Goal: Task Accomplishment & Management: Use online tool/utility

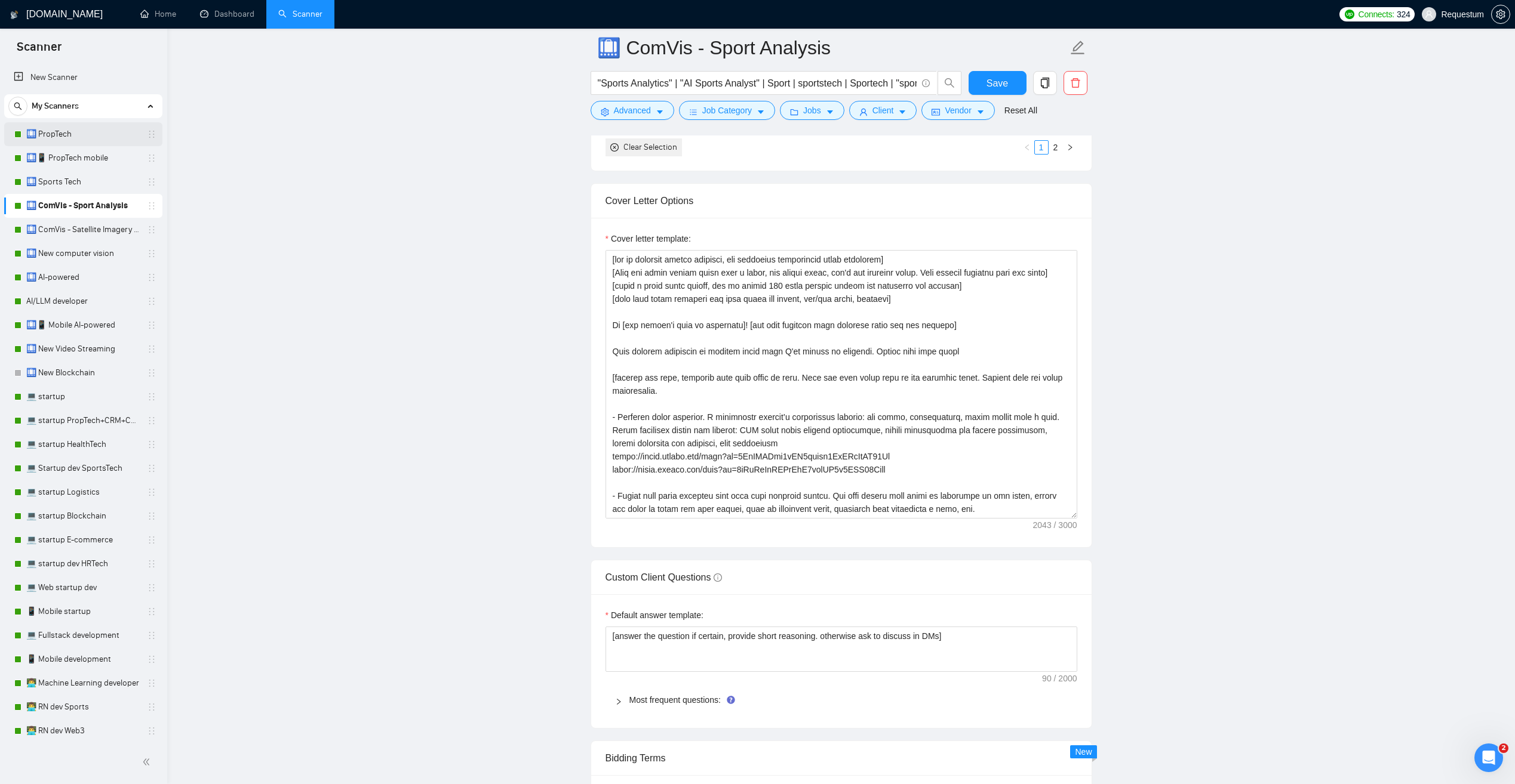
click at [62, 135] on link "🛄 PropTech" at bounding box center [82, 134] width 113 height 24
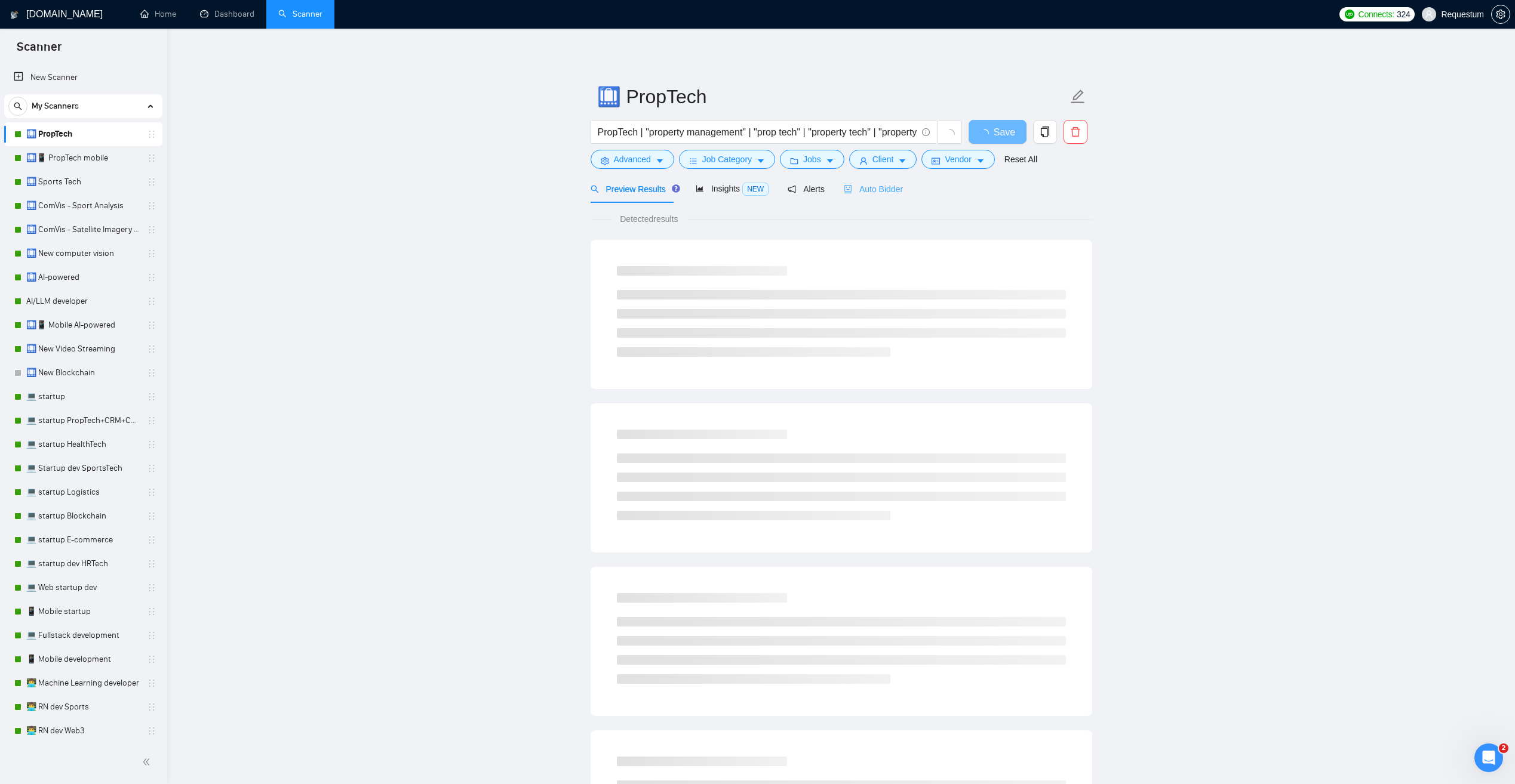
click at [869, 196] on div "Auto Bidder" at bounding box center [873, 189] width 59 height 28
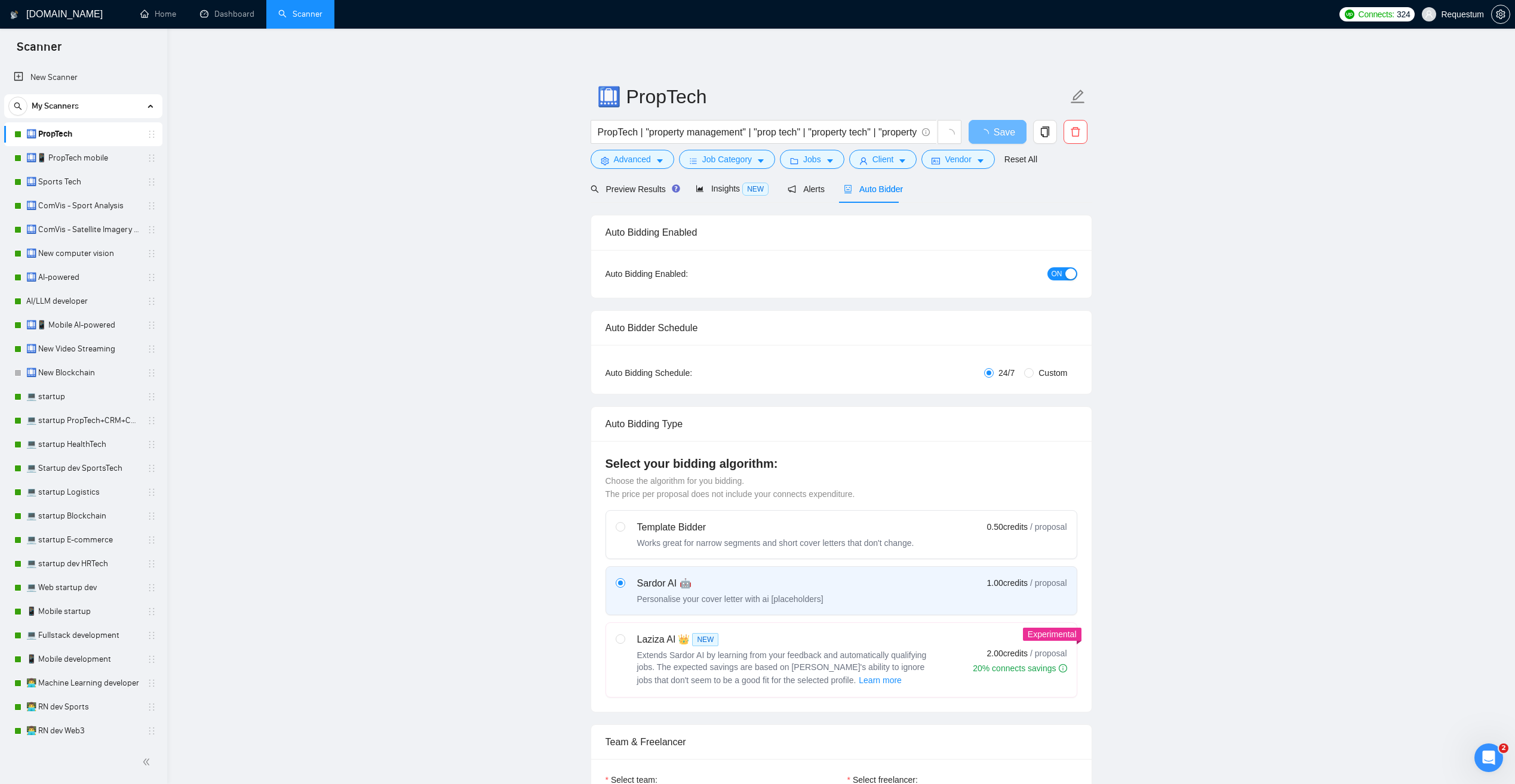
checkbox input "true"
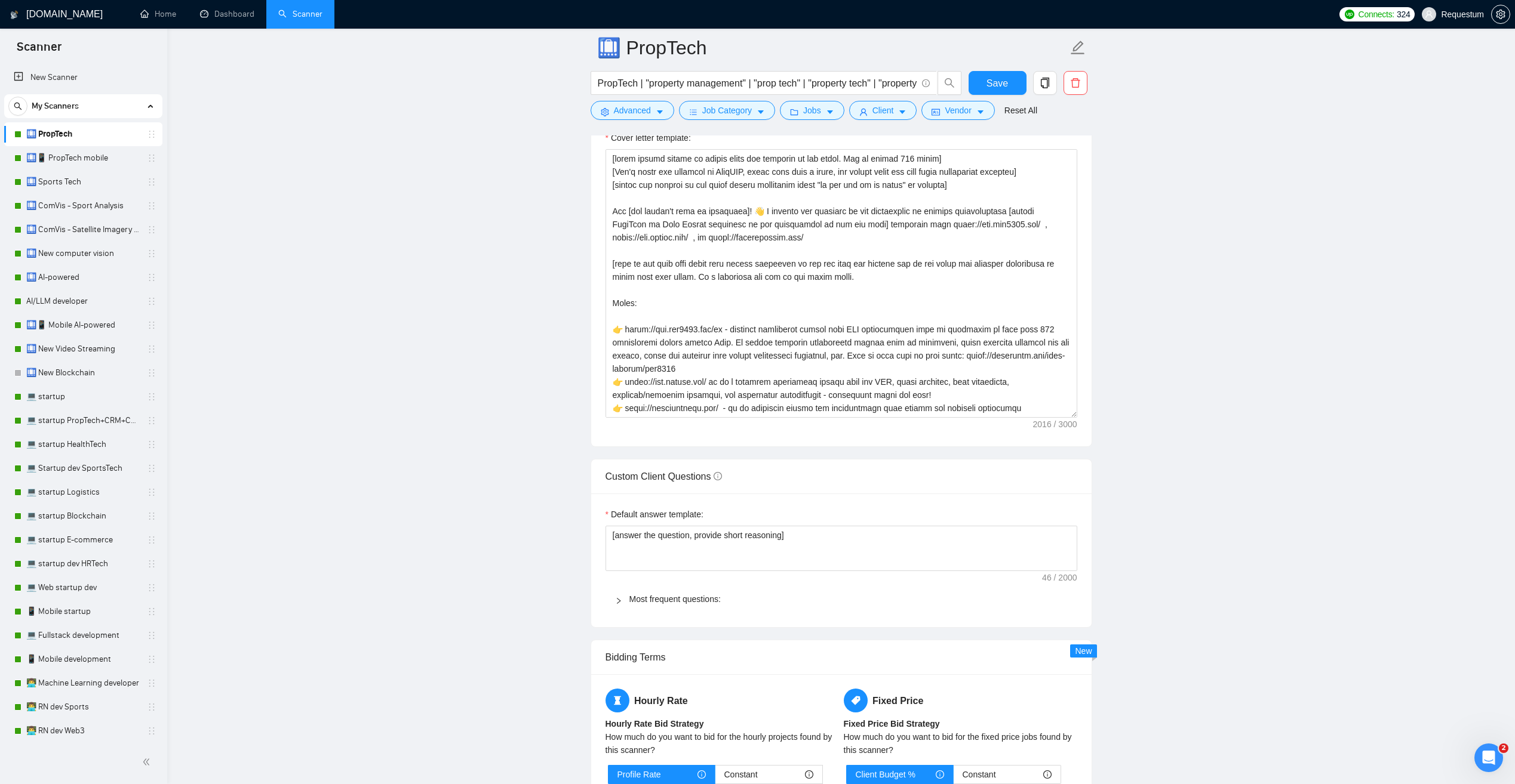
scroll to position [1373, 0]
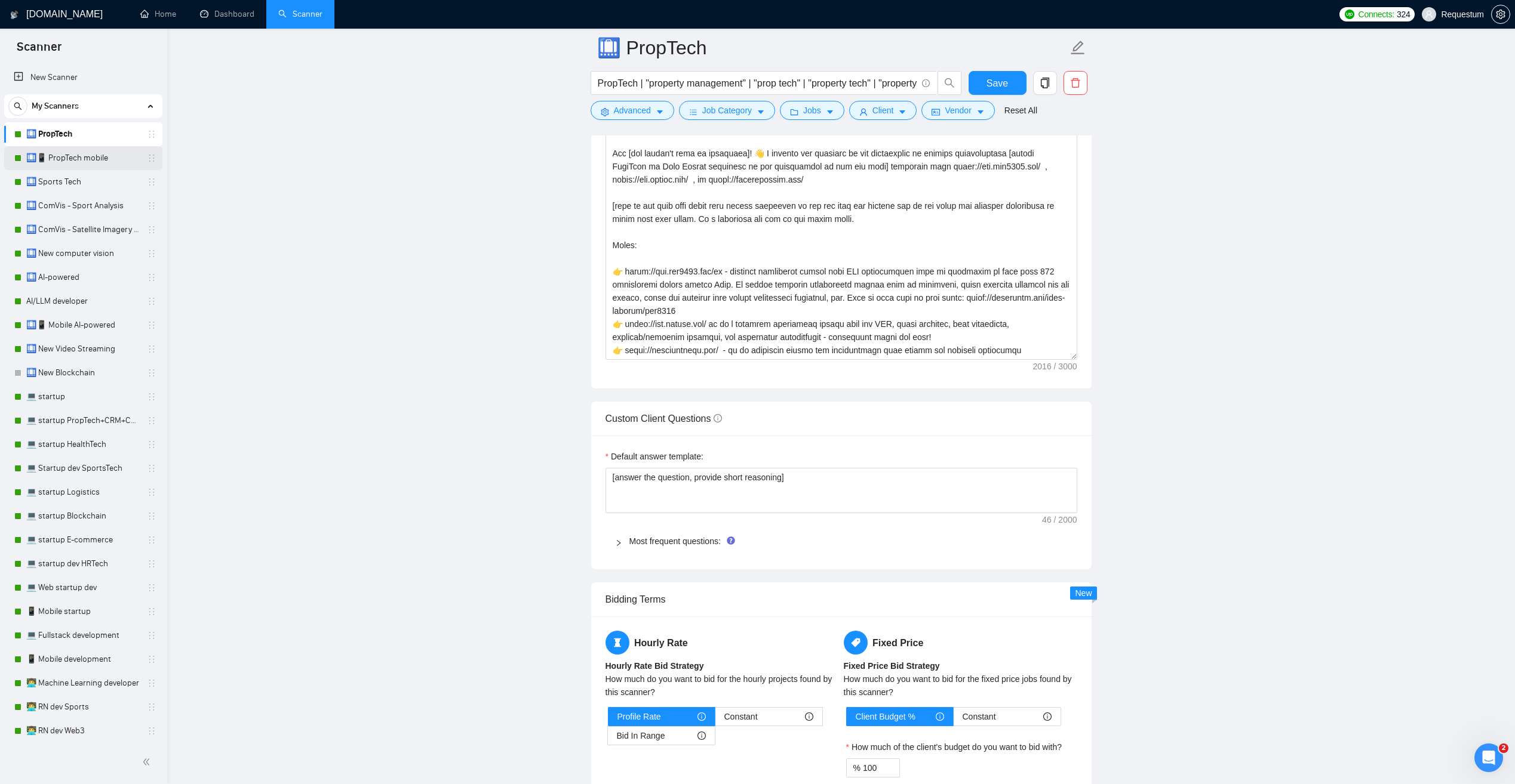
click at [59, 155] on link "🛄📱 PropTech mobile" at bounding box center [82, 158] width 113 height 24
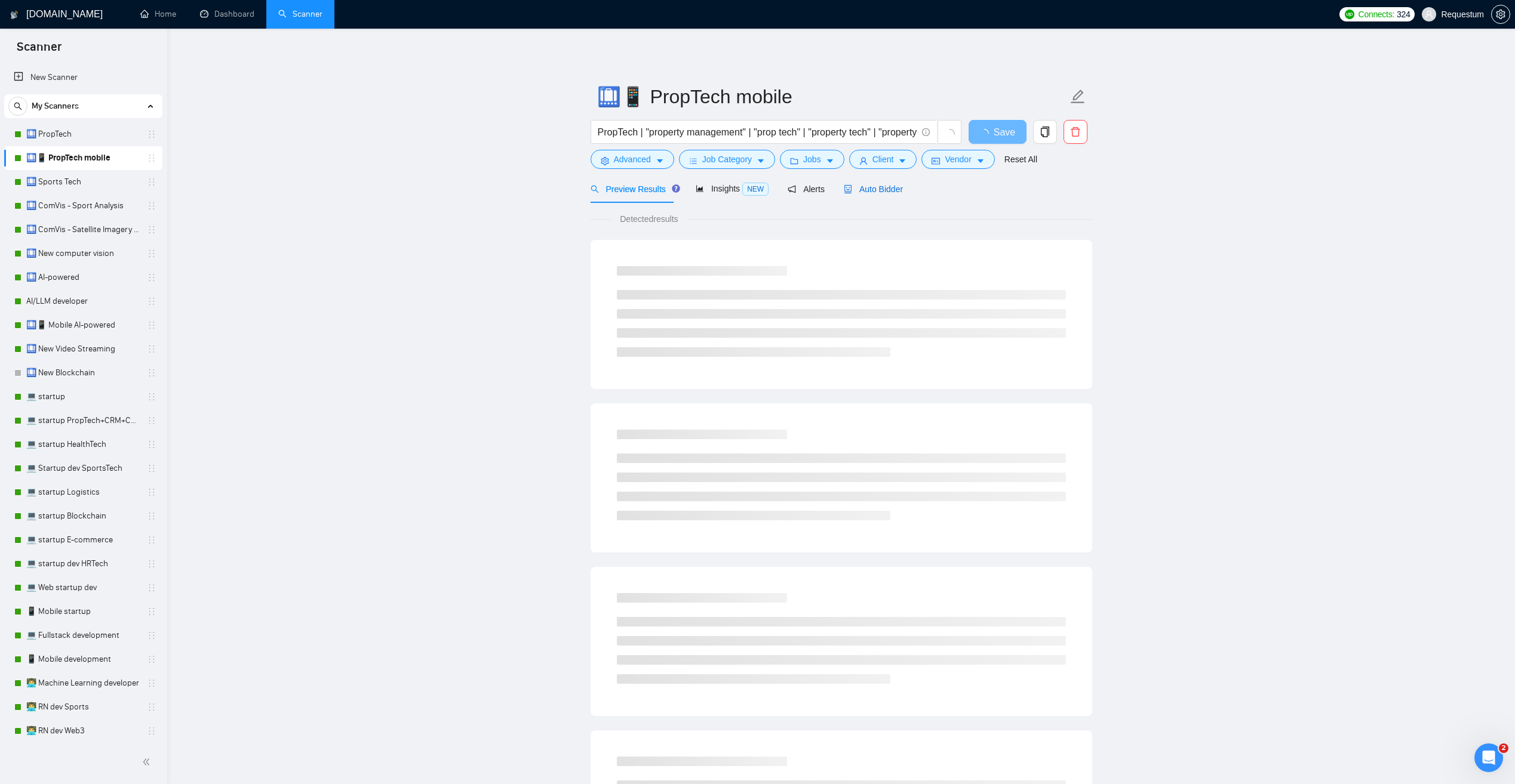
click at [877, 186] on span "Auto Bidder" at bounding box center [873, 189] width 59 height 9
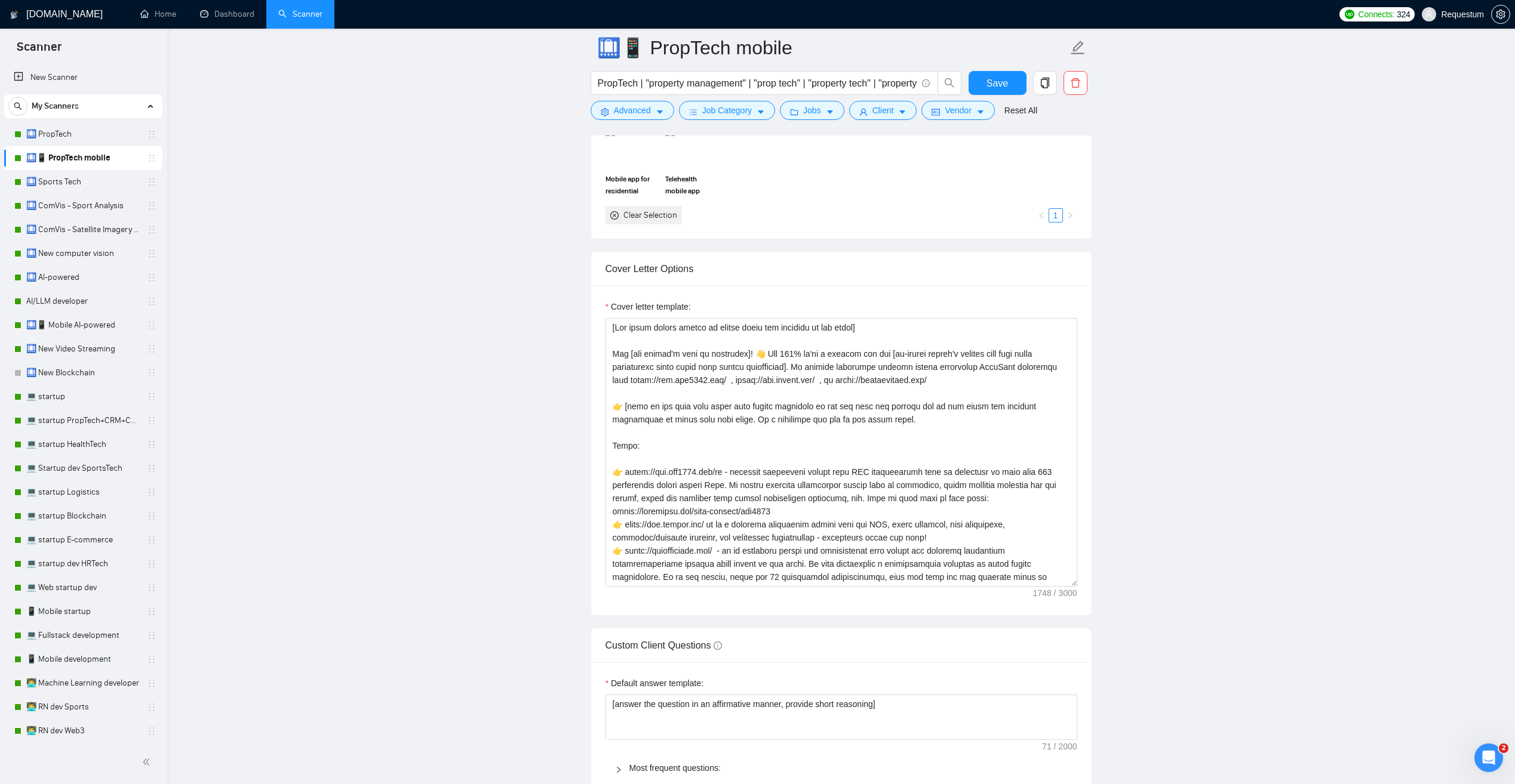
scroll to position [1432, 0]
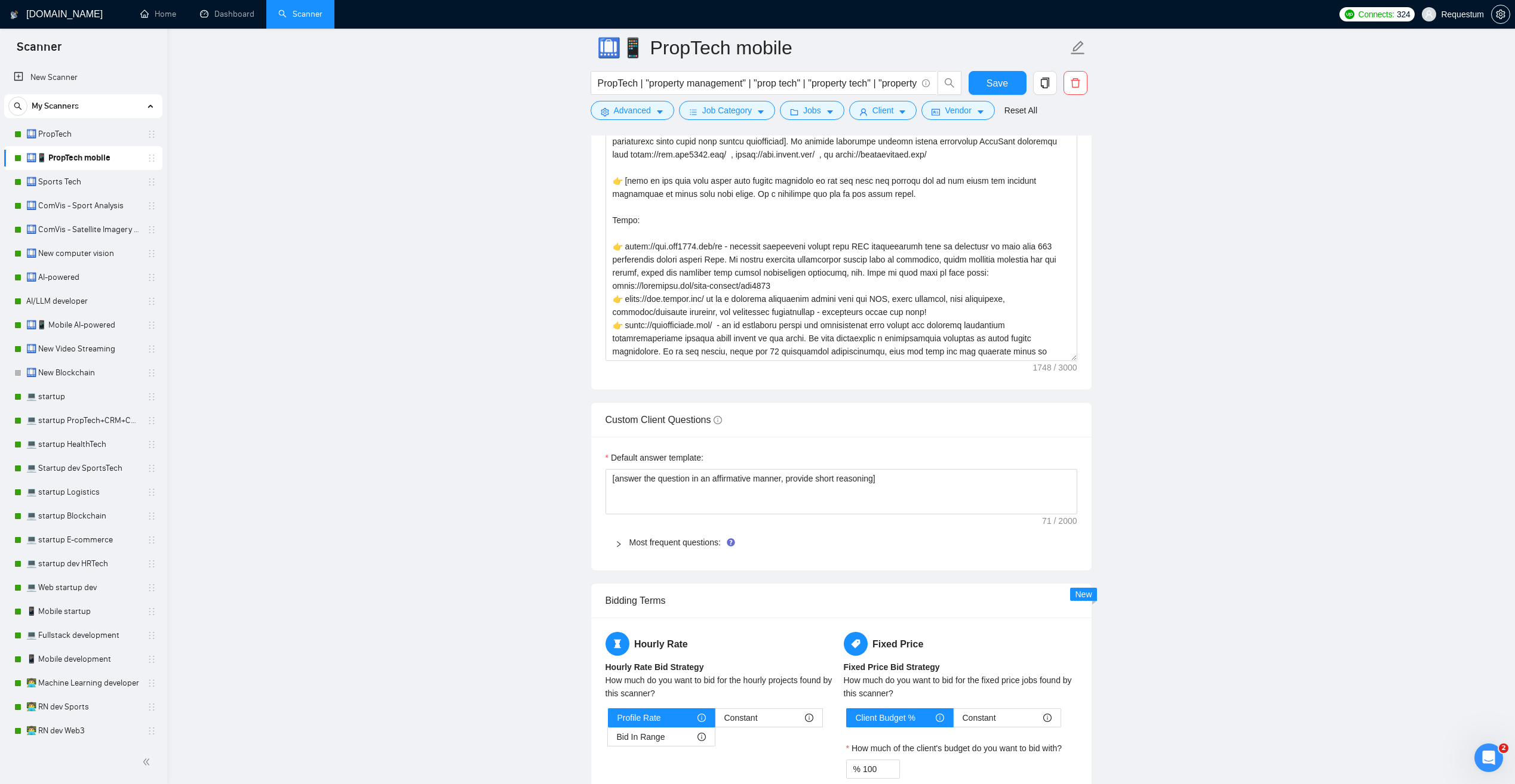
click at [65, 176] on link "🛄 Sports Tech" at bounding box center [82, 181] width 113 height 24
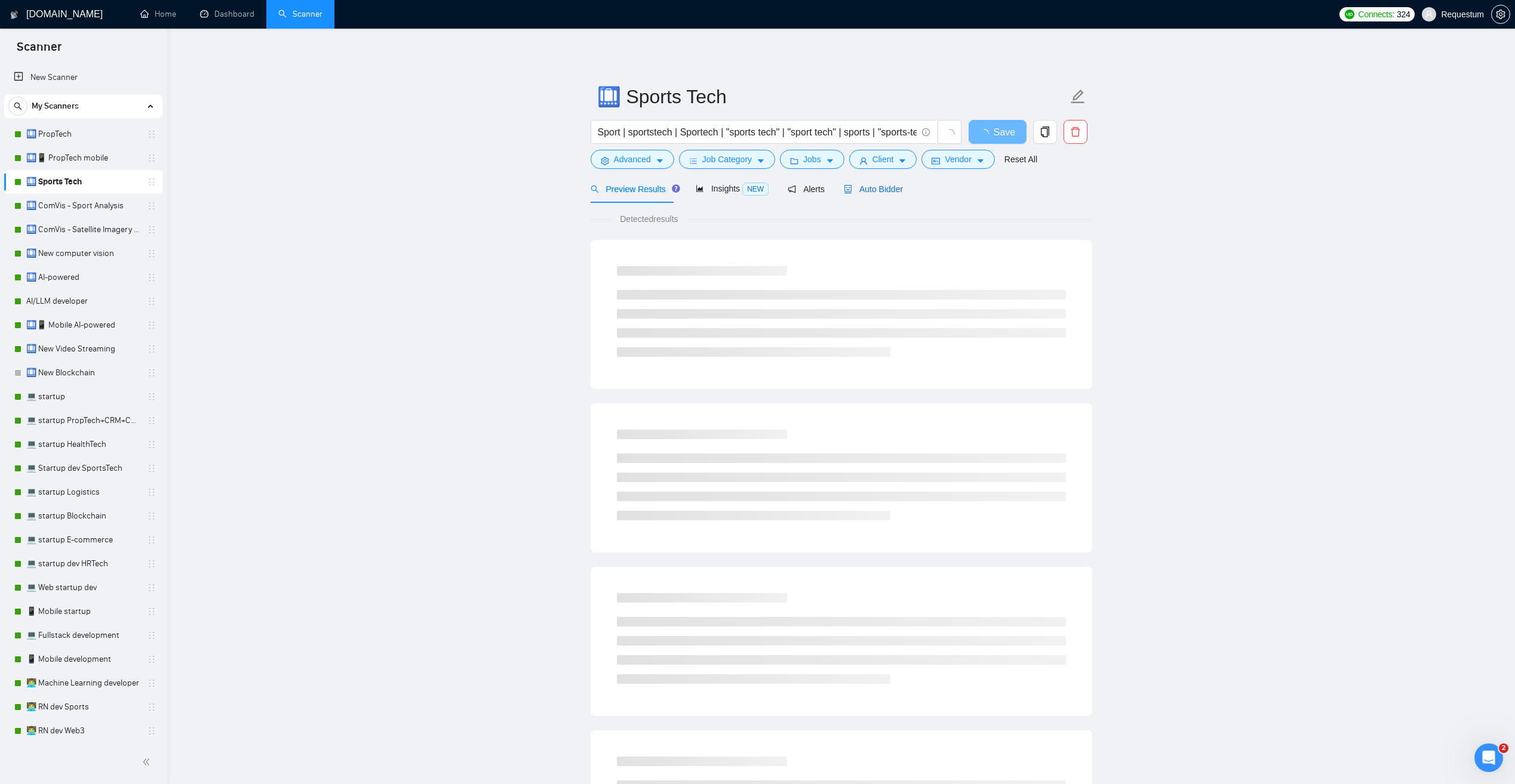
click at [874, 191] on span "Auto Bidder" at bounding box center [873, 189] width 59 height 9
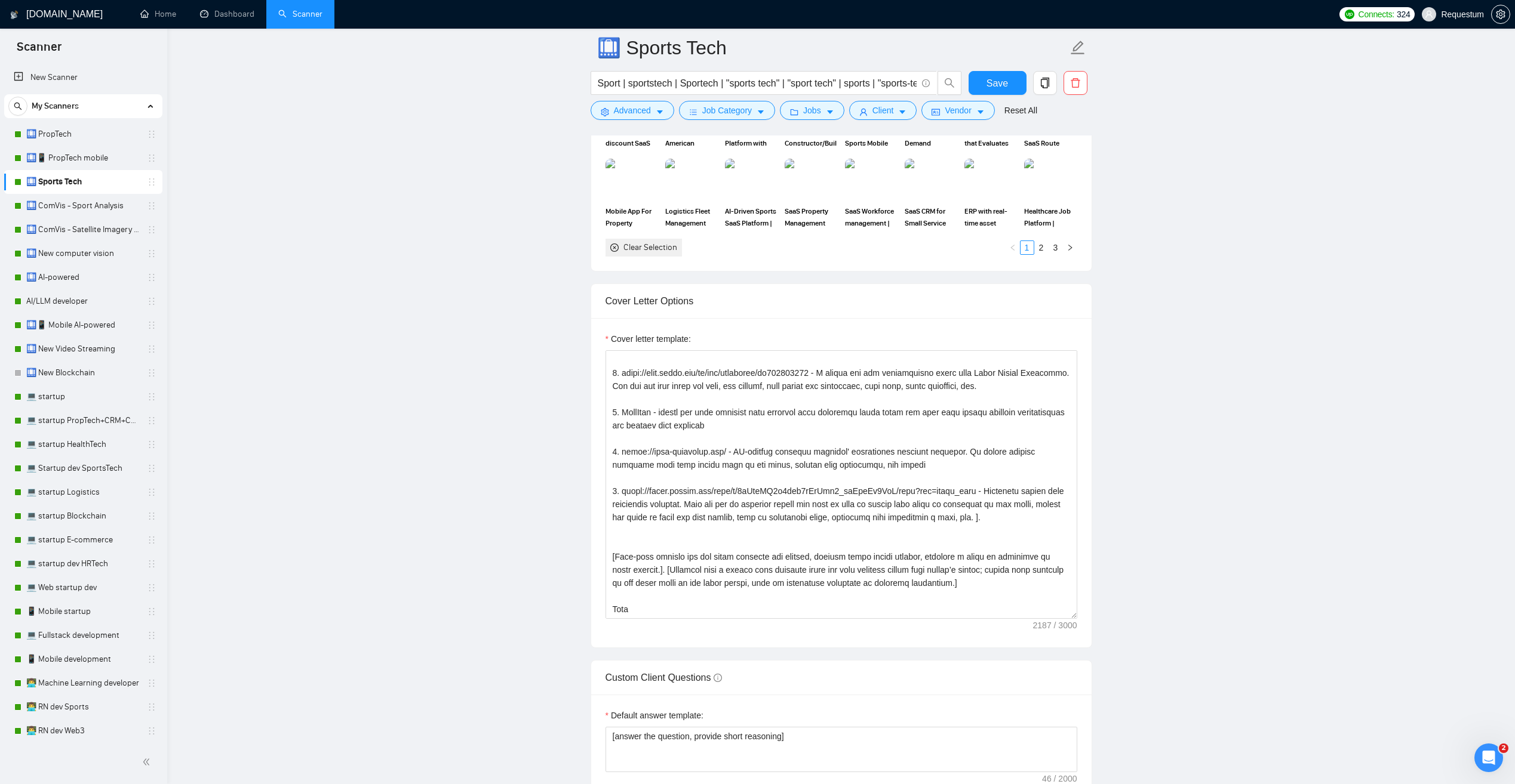
scroll to position [1492, 0]
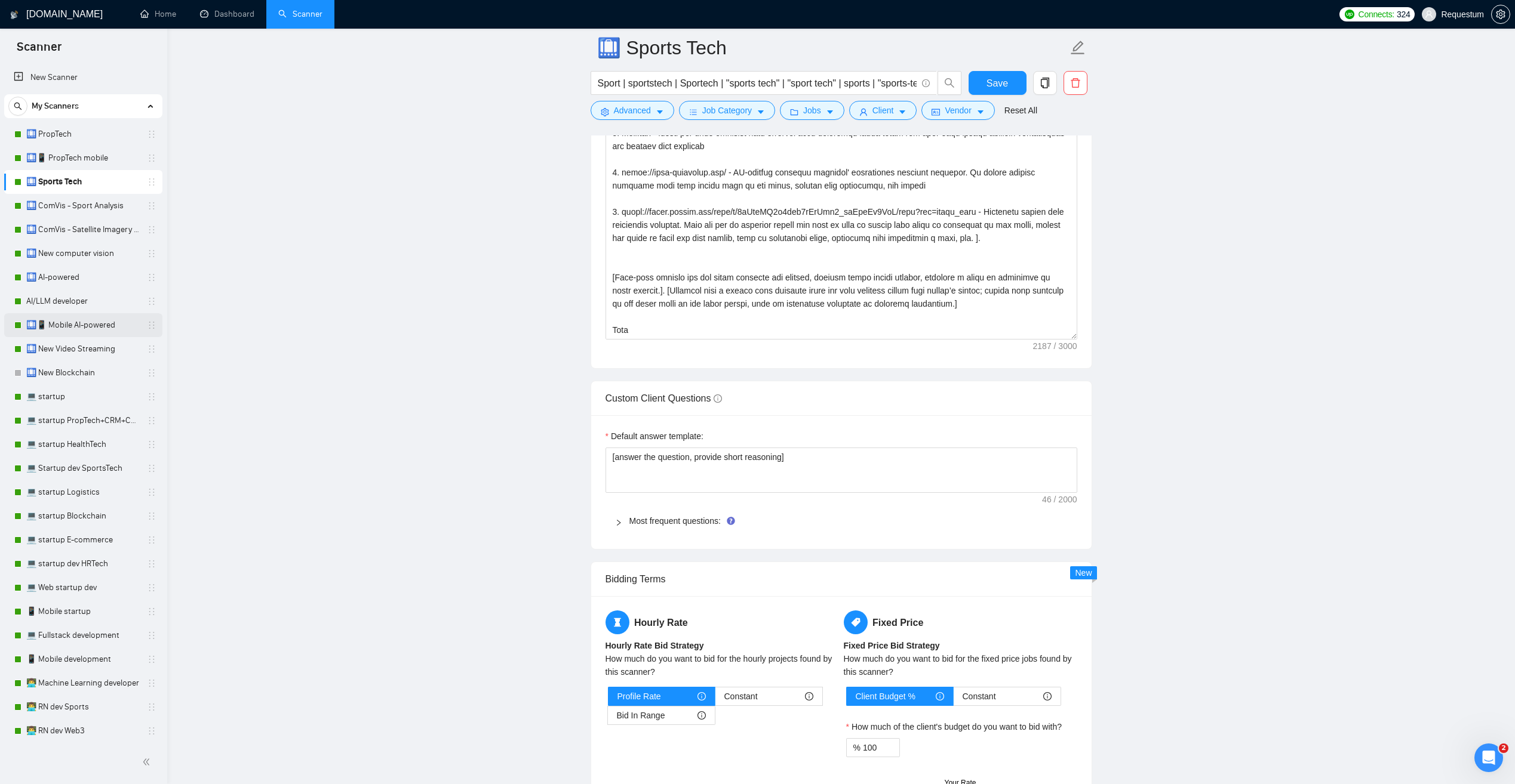
click at [111, 327] on link "🛄📱 Mobile AI-powered" at bounding box center [82, 325] width 113 height 24
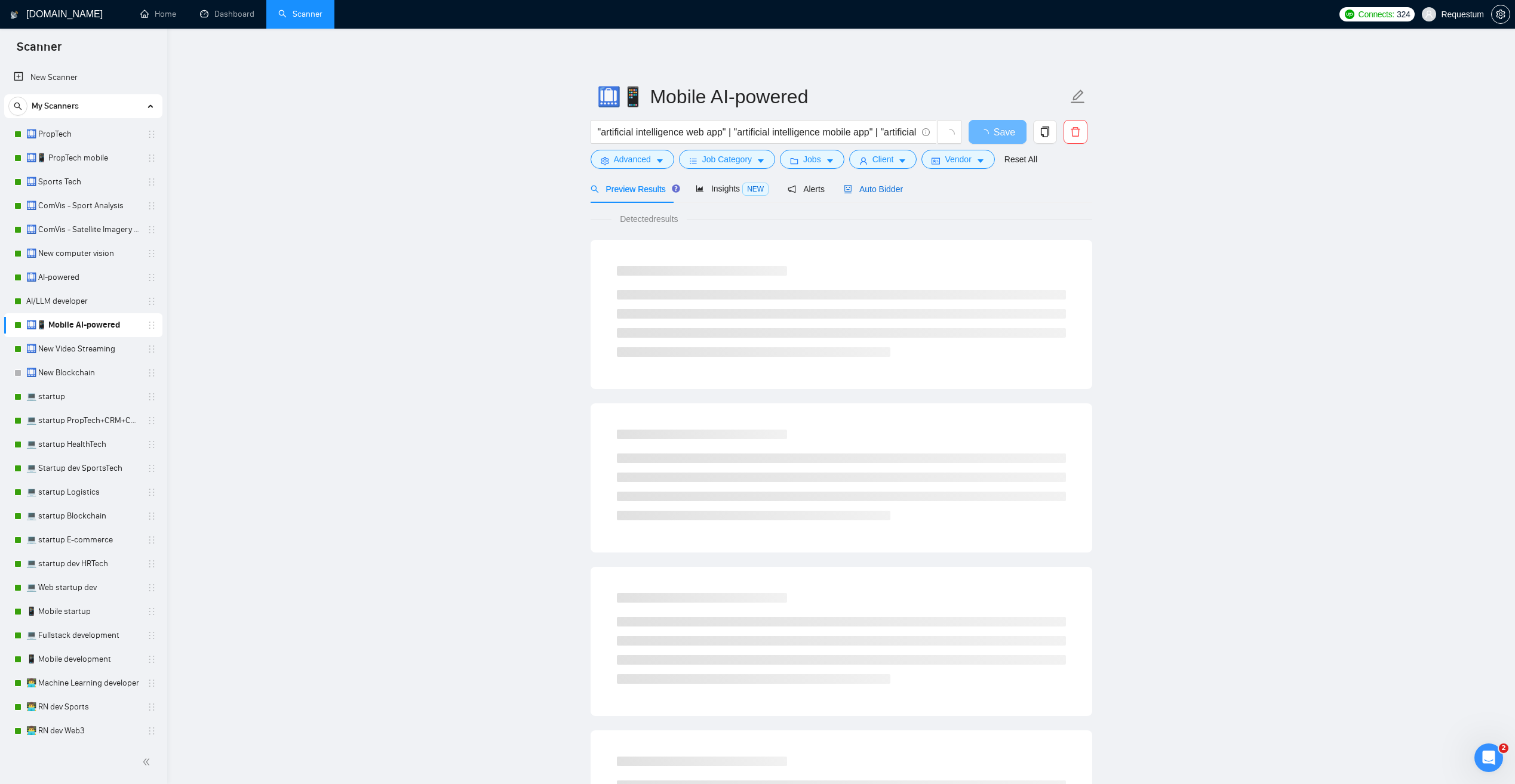
click at [872, 194] on span "Auto Bidder" at bounding box center [873, 189] width 59 height 9
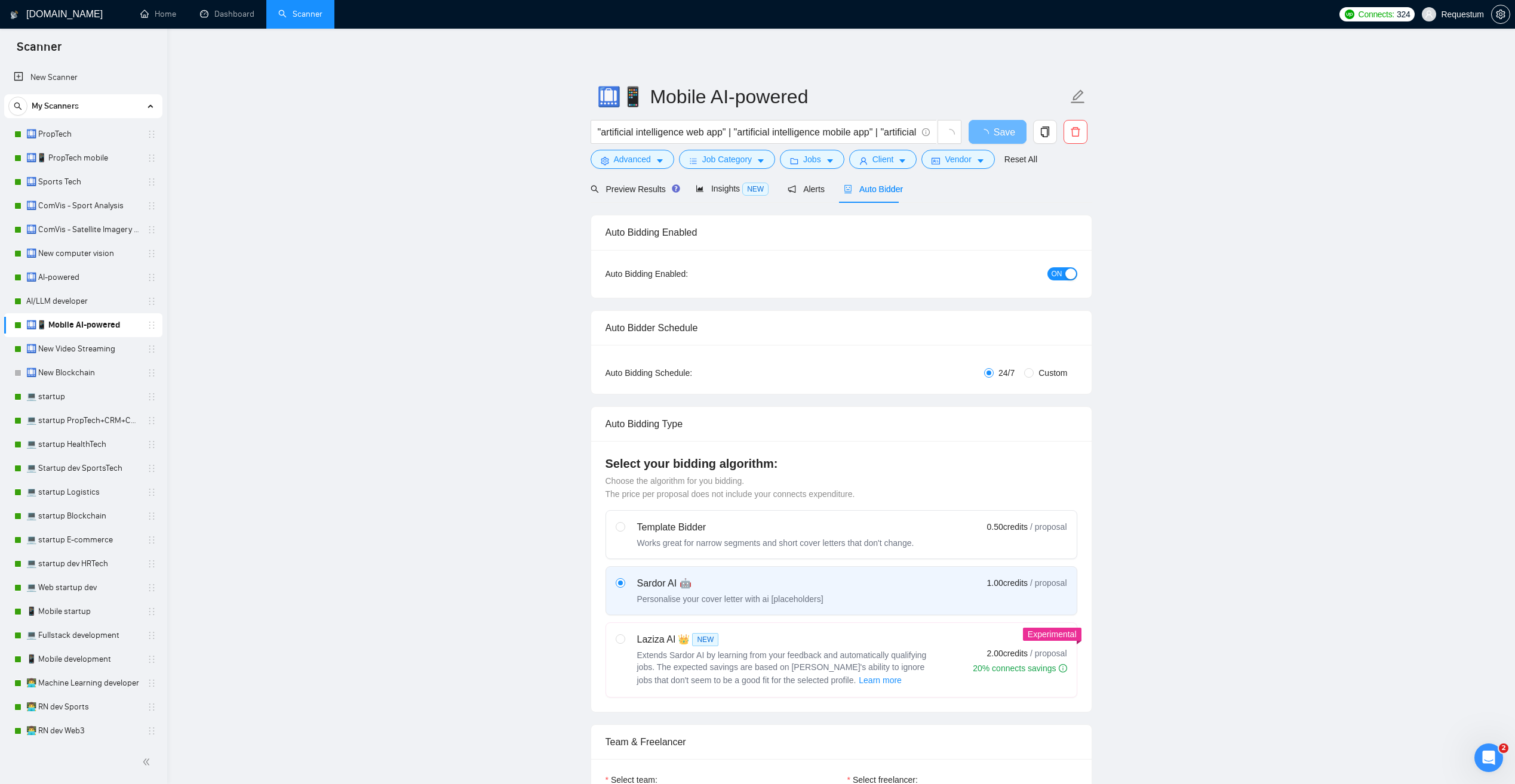
checkbox input "true"
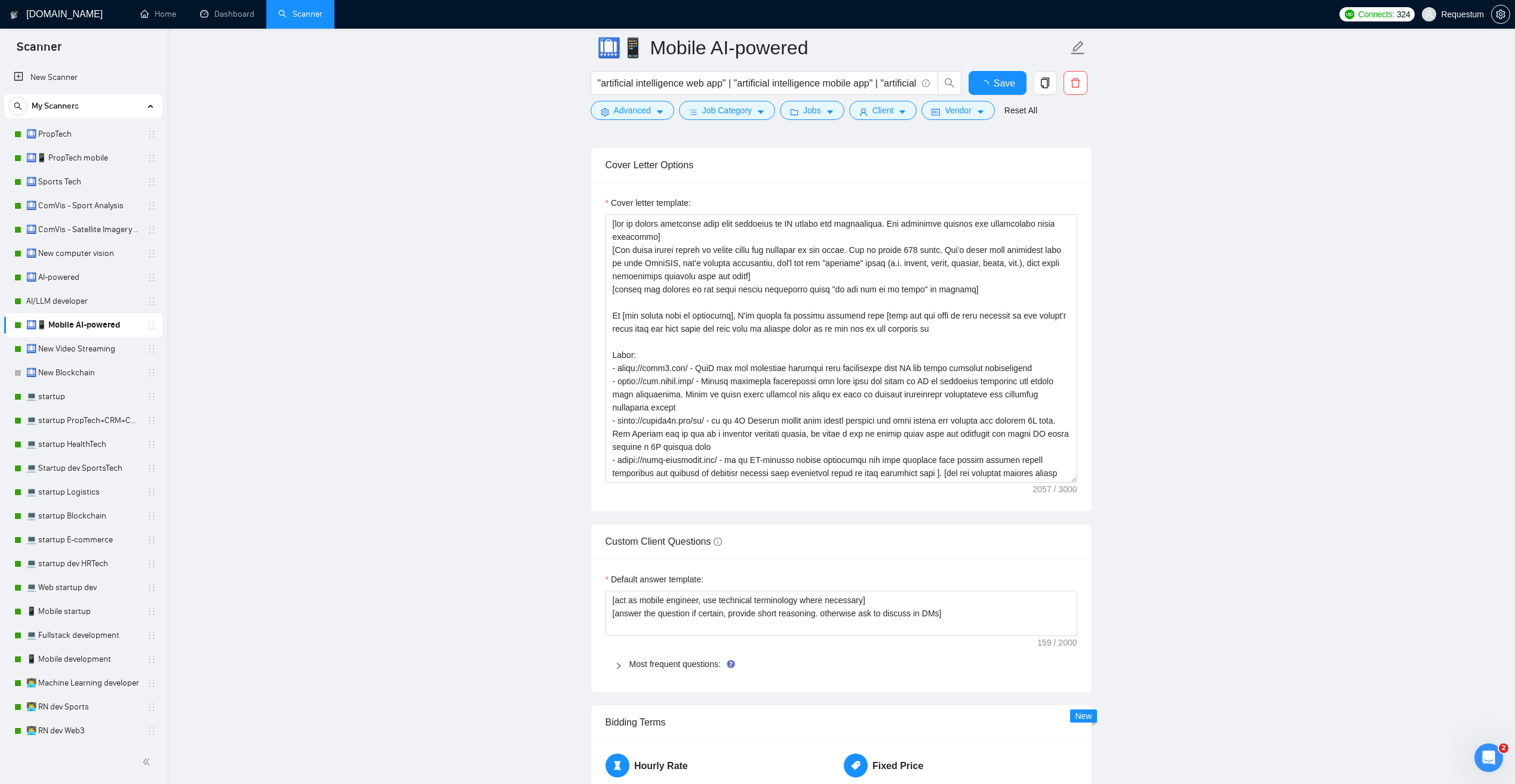
scroll to position [1313, 0]
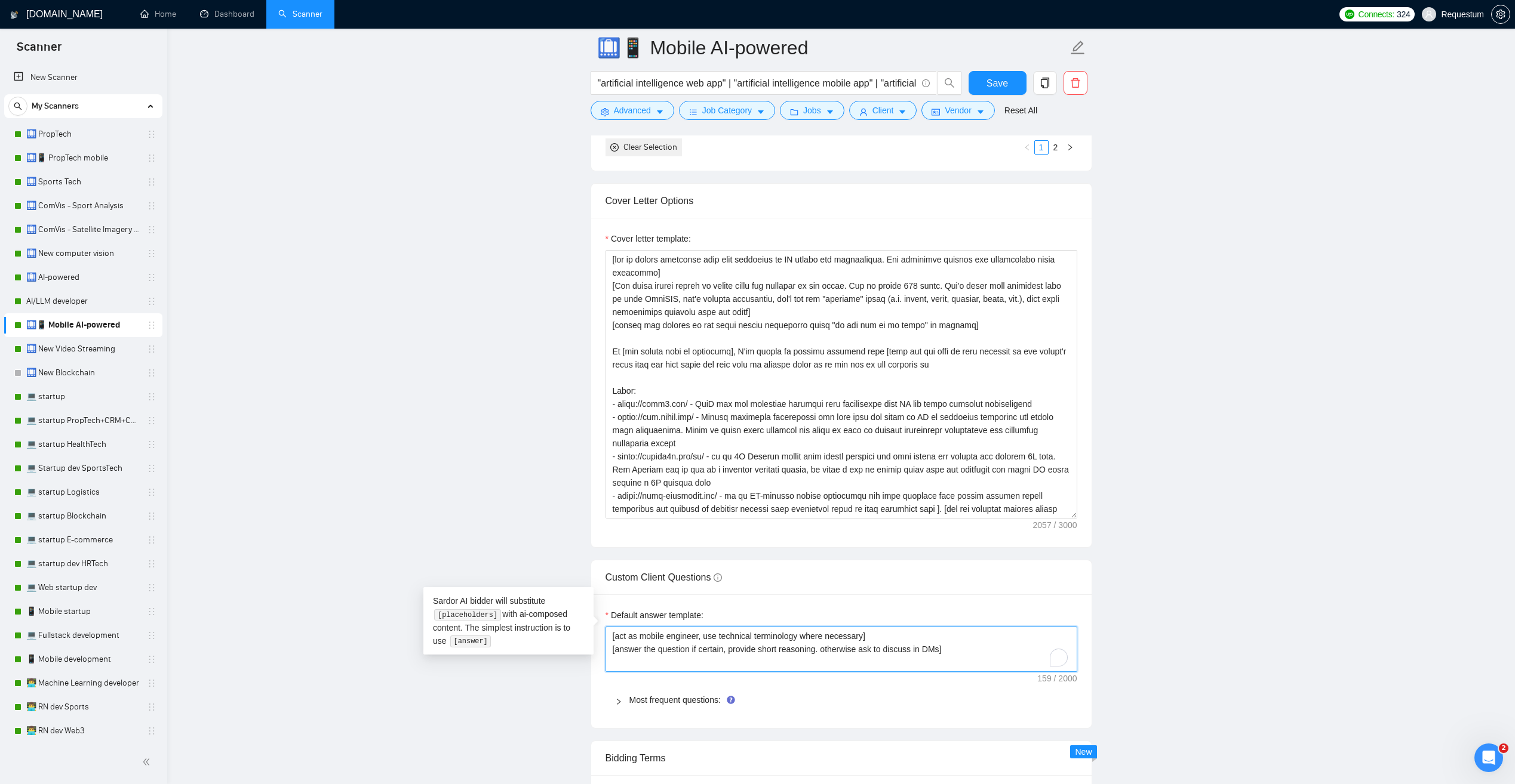
drag, startPoint x: 945, startPoint y: 630, endPoint x: 595, endPoint y: 628, distance: 350.0
